Goal: Navigation & Orientation: Understand site structure

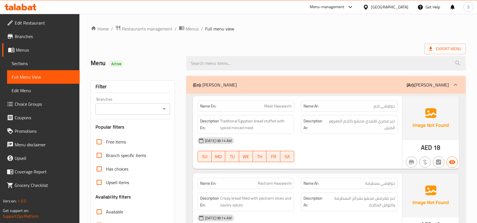
scroll to position [459, 0]
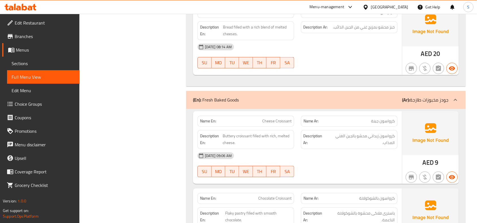
scroll to position [388, 0]
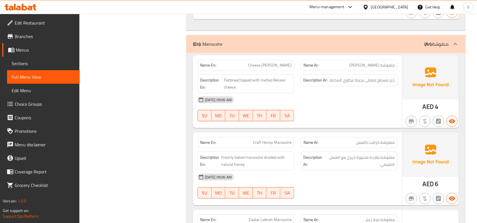
scroll to position [1129, 0]
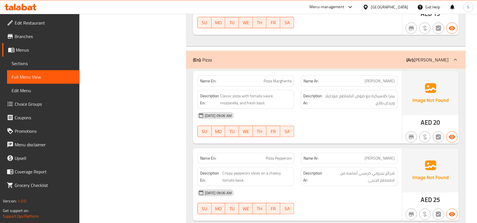
scroll to position [1941, 0]
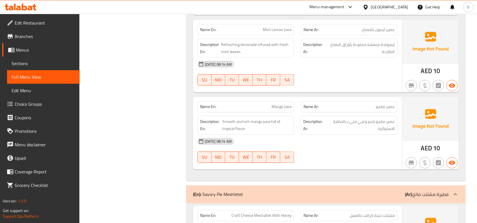
scroll to position [2294, 0]
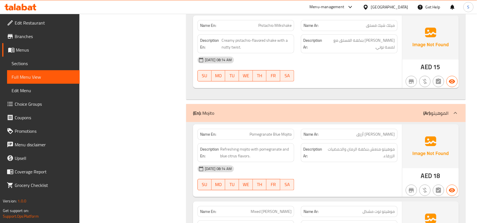
scroll to position [2612, 0]
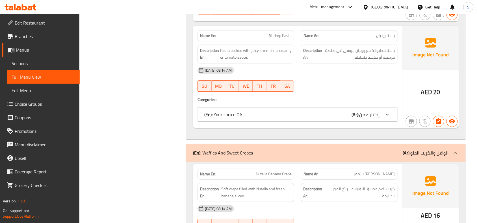
scroll to position [2965, 0]
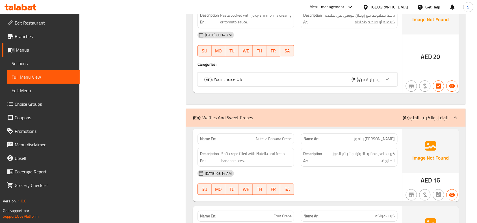
click at [365, 84] on span "إختيارك من:" at bounding box center [369, 79] width 21 height 8
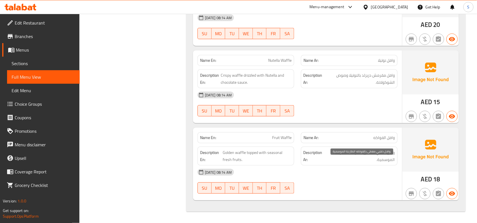
scroll to position [3271, 0]
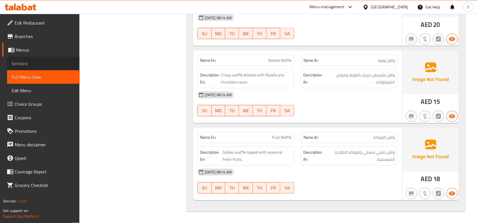
click at [45, 69] on link "Sections" at bounding box center [43, 64] width 73 height 14
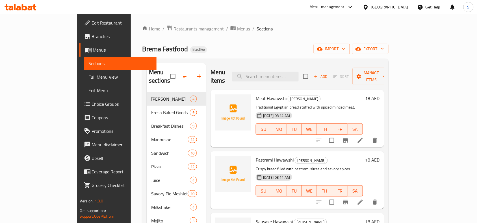
click at [258, 43] on div "Home / Restaurants management / Menus / Sections Brema Fastfood Inactive import…" at bounding box center [265, 158] width 246 height 266
click at [338, 41] on div "Home / Restaurants management / Menus / Sections Brema Fastfood Inactive import…" at bounding box center [265, 158] width 246 height 266
click at [92, 37] on span "Branches" at bounding box center [122, 36] width 60 height 7
